Goal: Task Accomplishment & Management: Complete application form

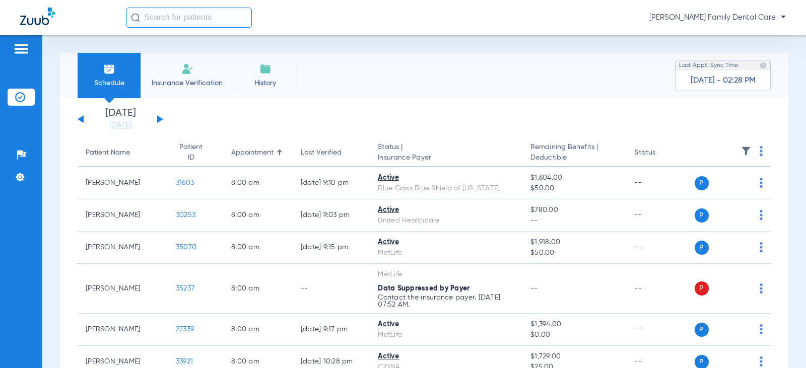
click at [189, 75] on li "Insurance Verification" at bounding box center [186, 75] width 93 height 45
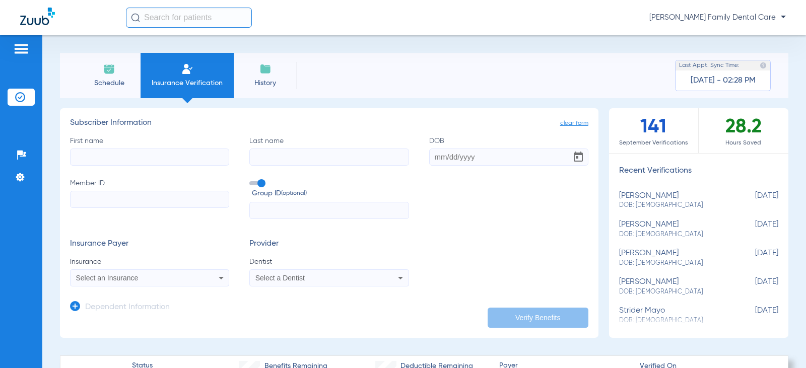
click at [157, 151] on input "First name" at bounding box center [149, 157] width 159 height 17
type input "/"
type input "[PERSON_NAME]"
click at [148, 152] on input "[PERSON_NAME]" at bounding box center [149, 157] width 159 height 17
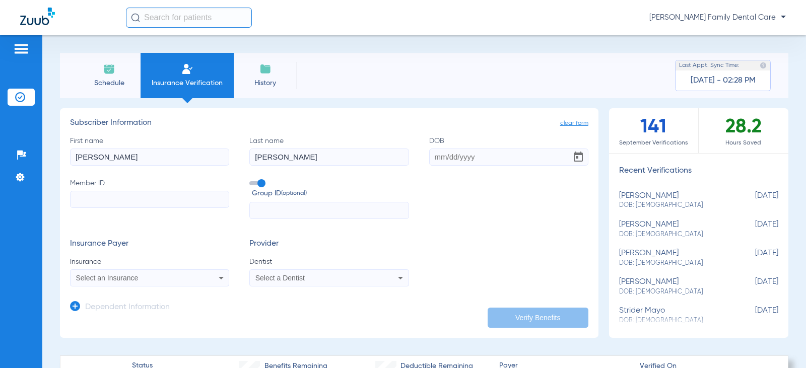
type input "[PERSON_NAME]"
type input "[DATE]"
click at [128, 194] on input "Member ID" at bounding box center [149, 199] width 159 height 17
type input "135164512001"
click at [150, 278] on div "Select an Insurance" at bounding box center [135, 277] width 118 height 7
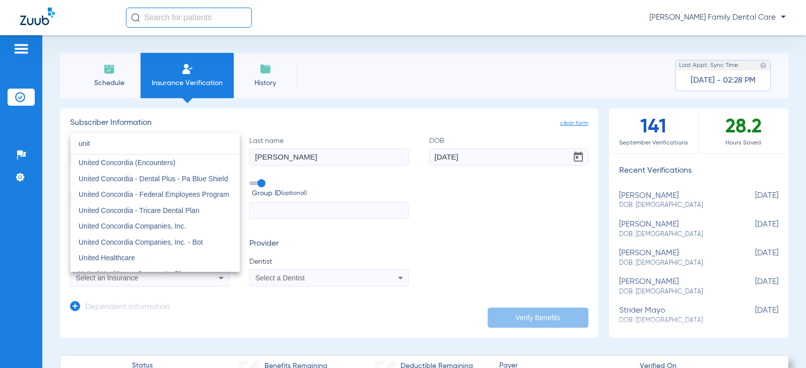
type input "unit"
click at [187, 227] on mat-option "United Concordia Companies, Inc." at bounding box center [154, 226] width 169 height 16
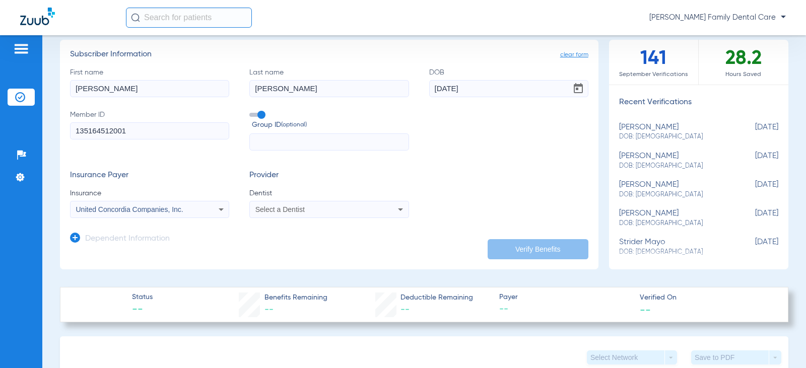
scroll to position [101, 0]
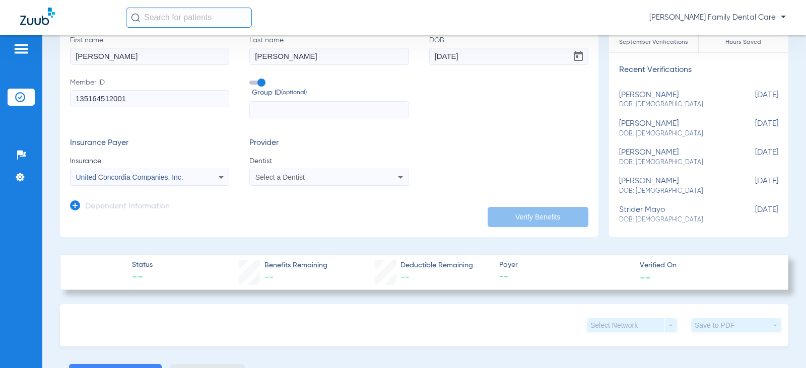
click at [276, 178] on span "Select a Dentist" at bounding box center [279, 177] width 49 height 8
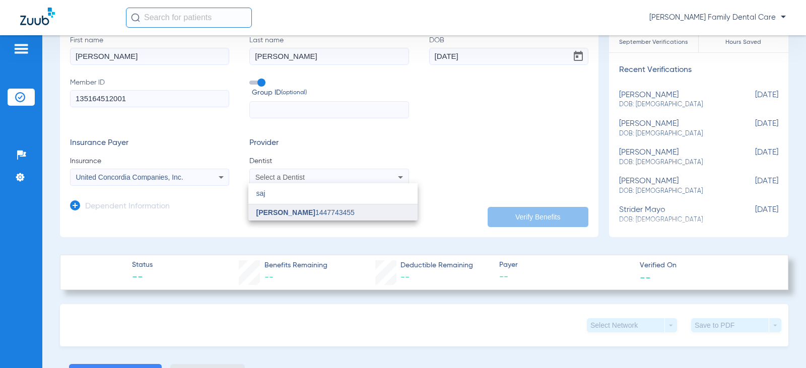
type input "saj"
click at [276, 211] on span "[PERSON_NAME]" at bounding box center [285, 212] width 59 height 8
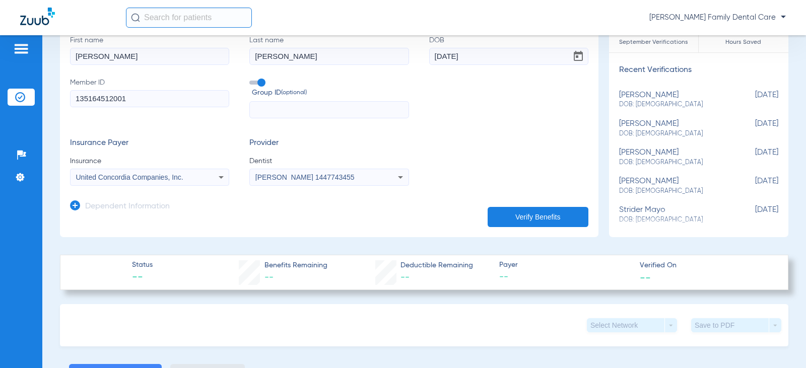
click at [532, 214] on button "Verify Benefits" at bounding box center [537, 217] width 101 height 20
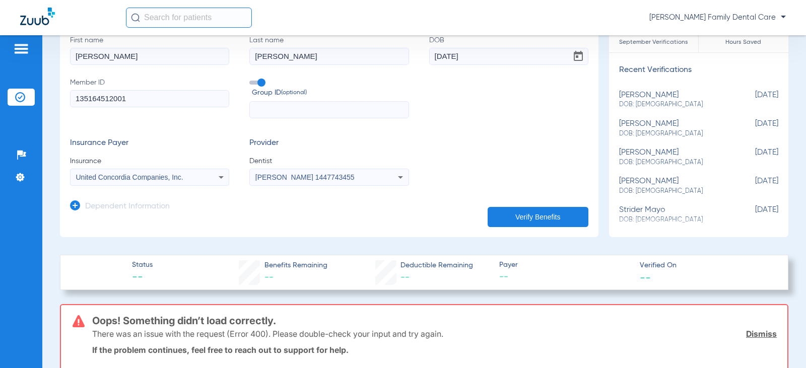
click at [78, 201] on icon at bounding box center [75, 205] width 10 height 10
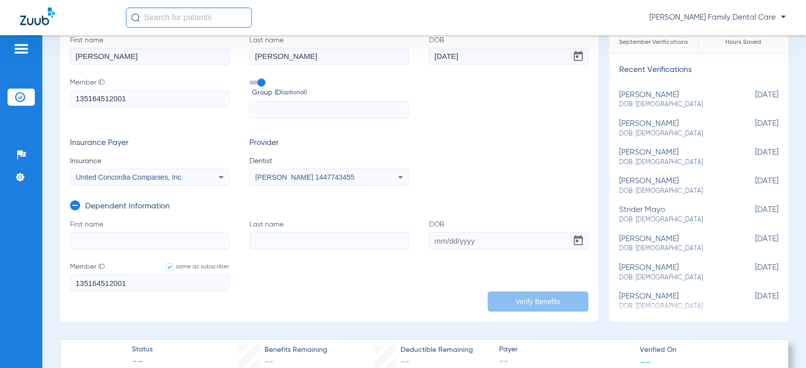
click at [190, 179] on div "United Concordia Companies, Inc." at bounding box center [135, 177] width 118 height 7
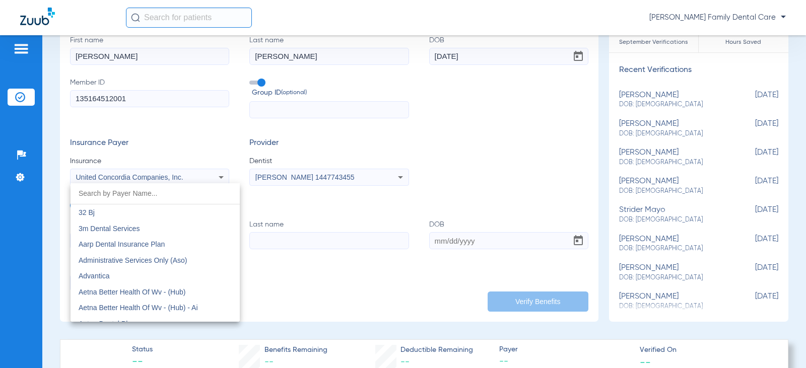
scroll to position [5862, 0]
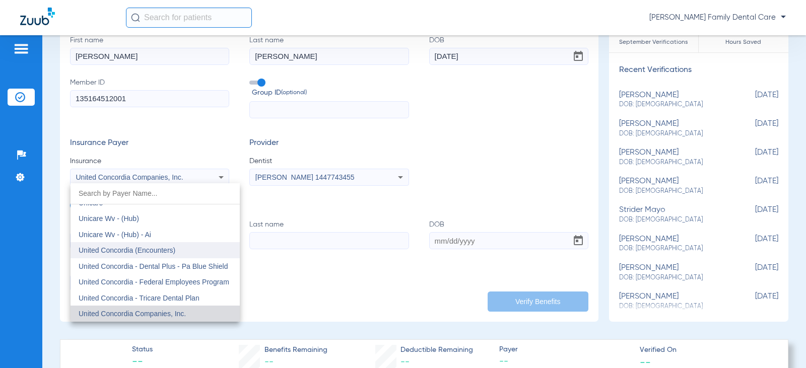
click at [168, 249] on span "United Concordia (Encounters)" at bounding box center [127, 250] width 97 height 8
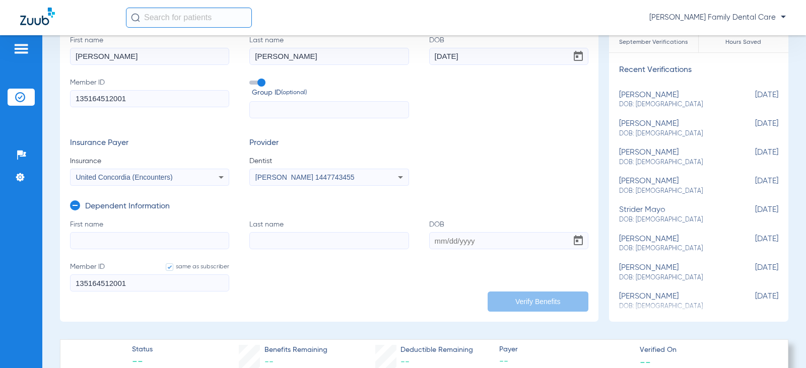
click at [163, 239] on input "First name" at bounding box center [149, 240] width 159 height 17
type input "[PERSON_NAME]"
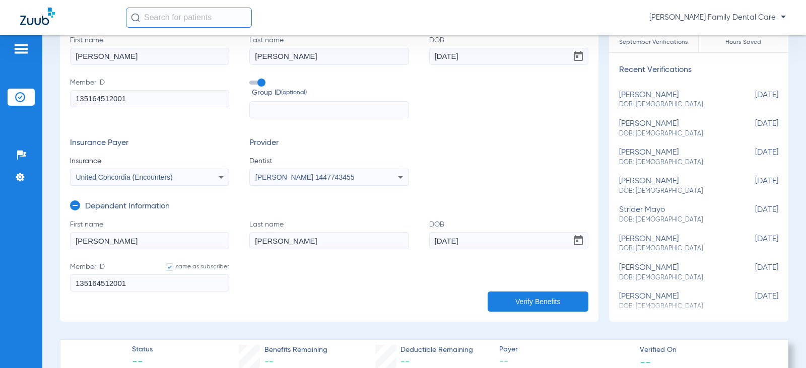
type input "[DATE]"
click at [519, 295] on button "Verify Benefits" at bounding box center [537, 301] width 101 height 20
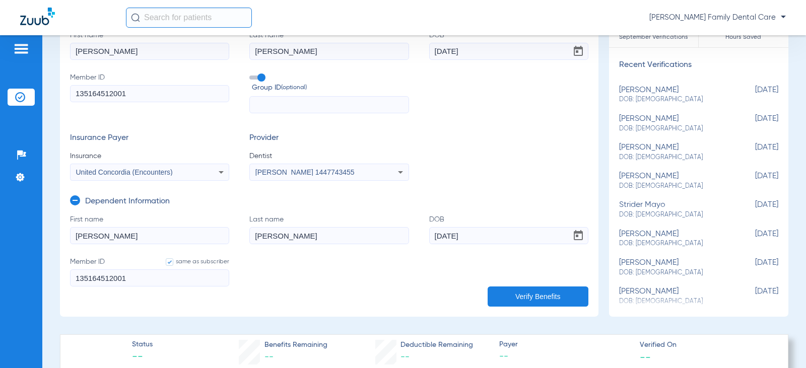
scroll to position [101, 0]
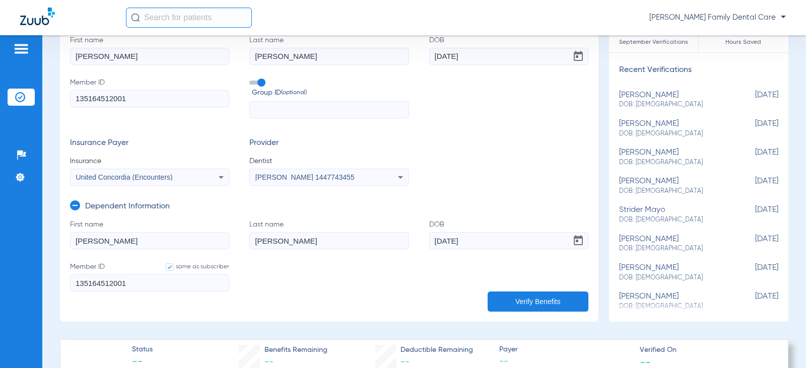
click at [107, 59] on input "[PERSON_NAME]" at bounding box center [149, 56] width 159 height 17
type input "[PERSON_NAME]"
click at [556, 300] on button "Verify Benefits" at bounding box center [537, 301] width 101 height 20
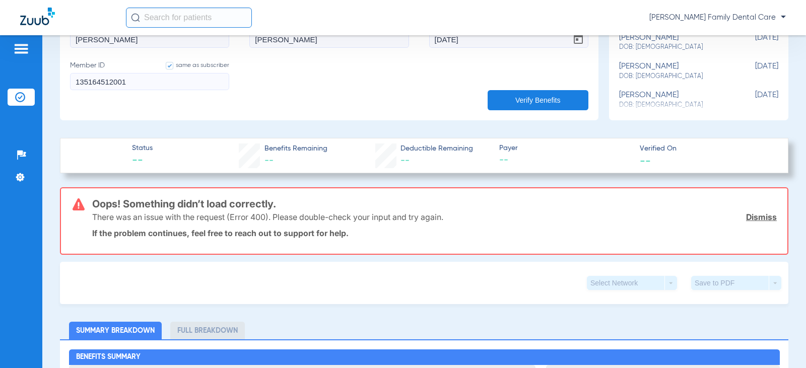
scroll to position [0, 0]
